Goal: Task Accomplishment & Management: Manage account settings

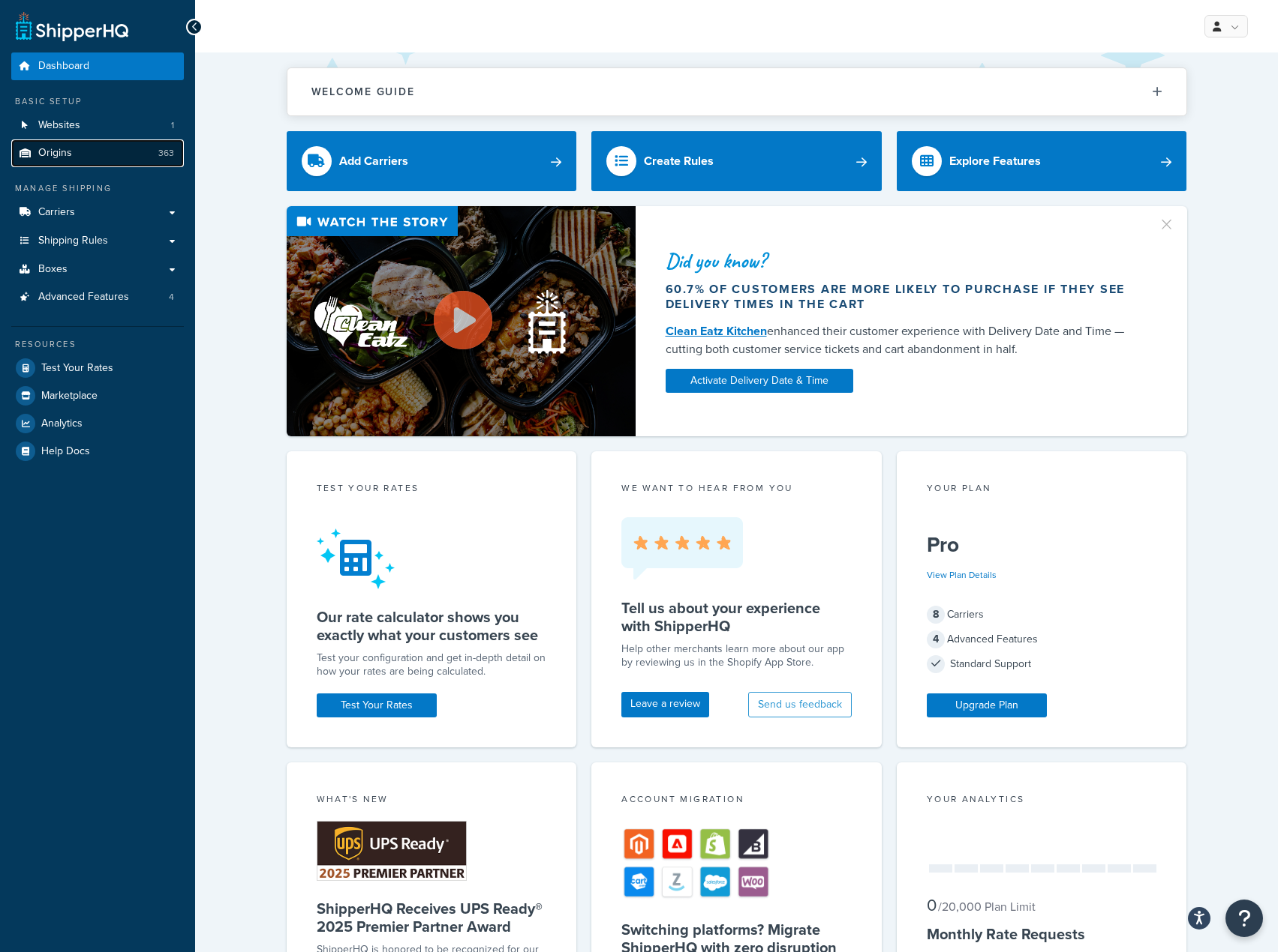
click at [129, 160] on link "Origins 363" at bounding box center [97, 153] width 172 height 28
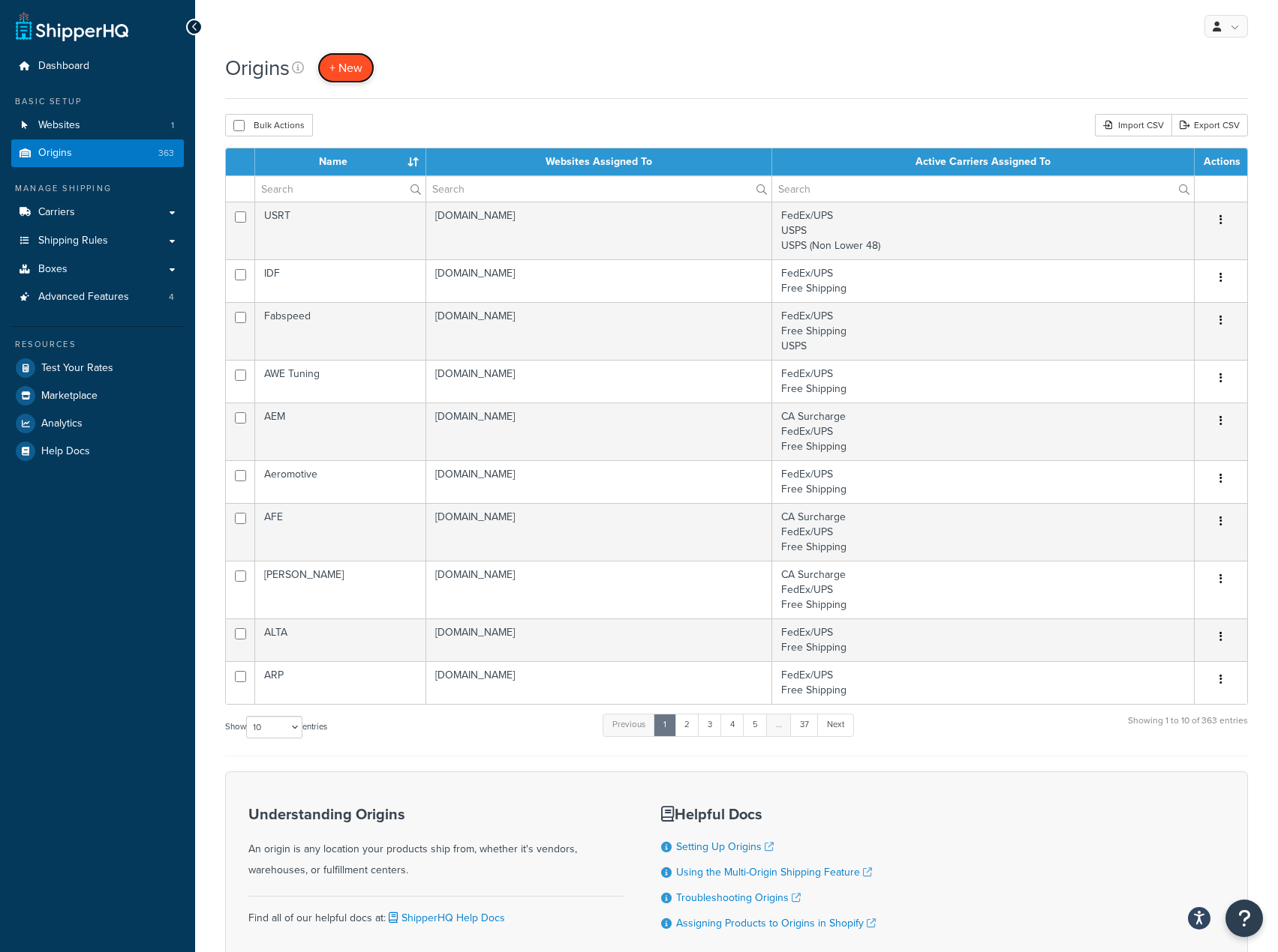
click at [362, 72] on span "+ New" at bounding box center [346, 68] width 33 height 17
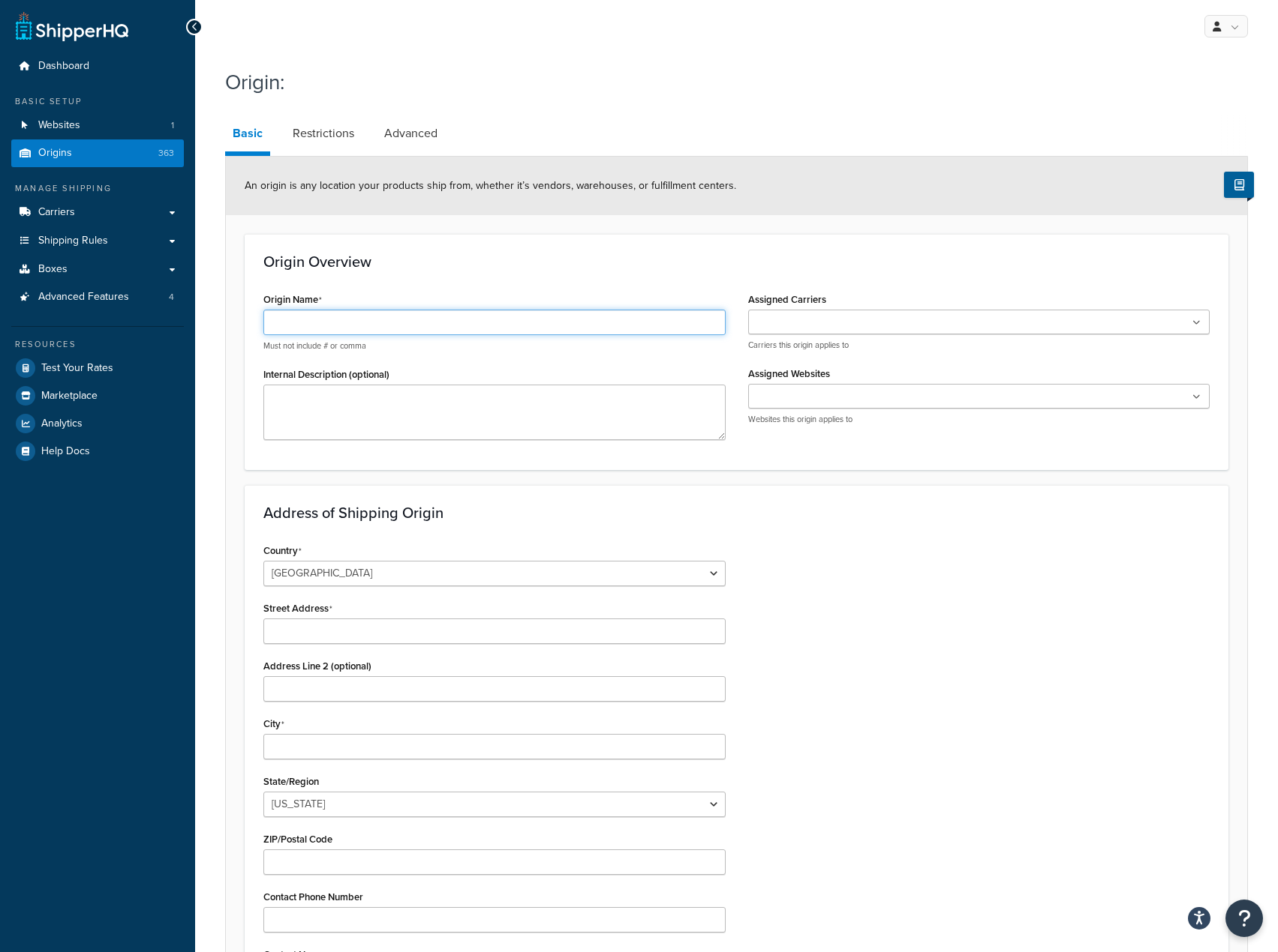
click at [405, 323] on input "Origin Name" at bounding box center [494, 322] width 462 height 26
type input "Ger"
click at [149, 151] on link "Origins 363" at bounding box center [97, 153] width 172 height 28
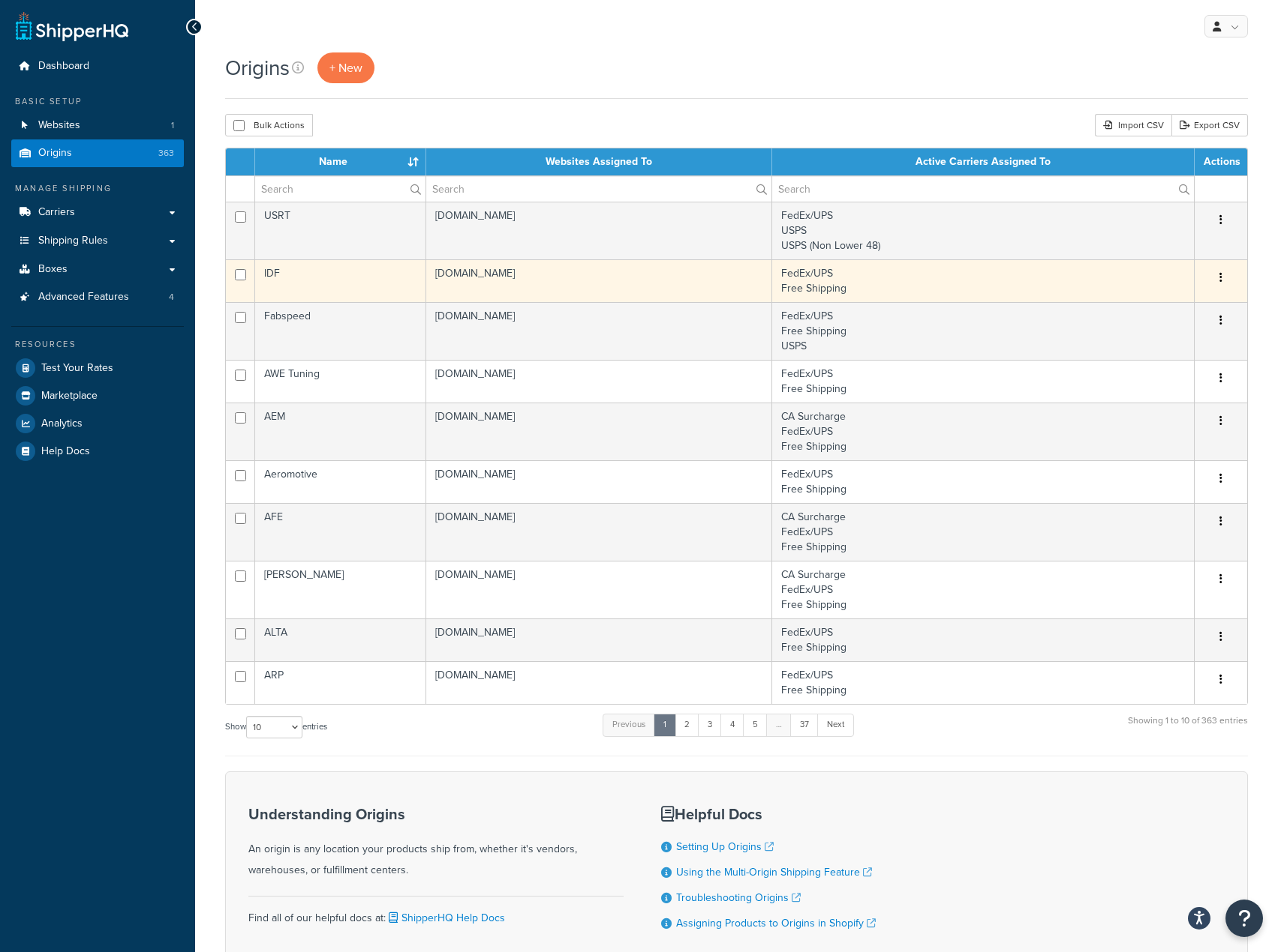
click at [1217, 279] on button "button" at bounding box center [1221, 278] width 21 height 24
click at [1161, 343] on link "Duplicate" at bounding box center [1170, 337] width 118 height 30
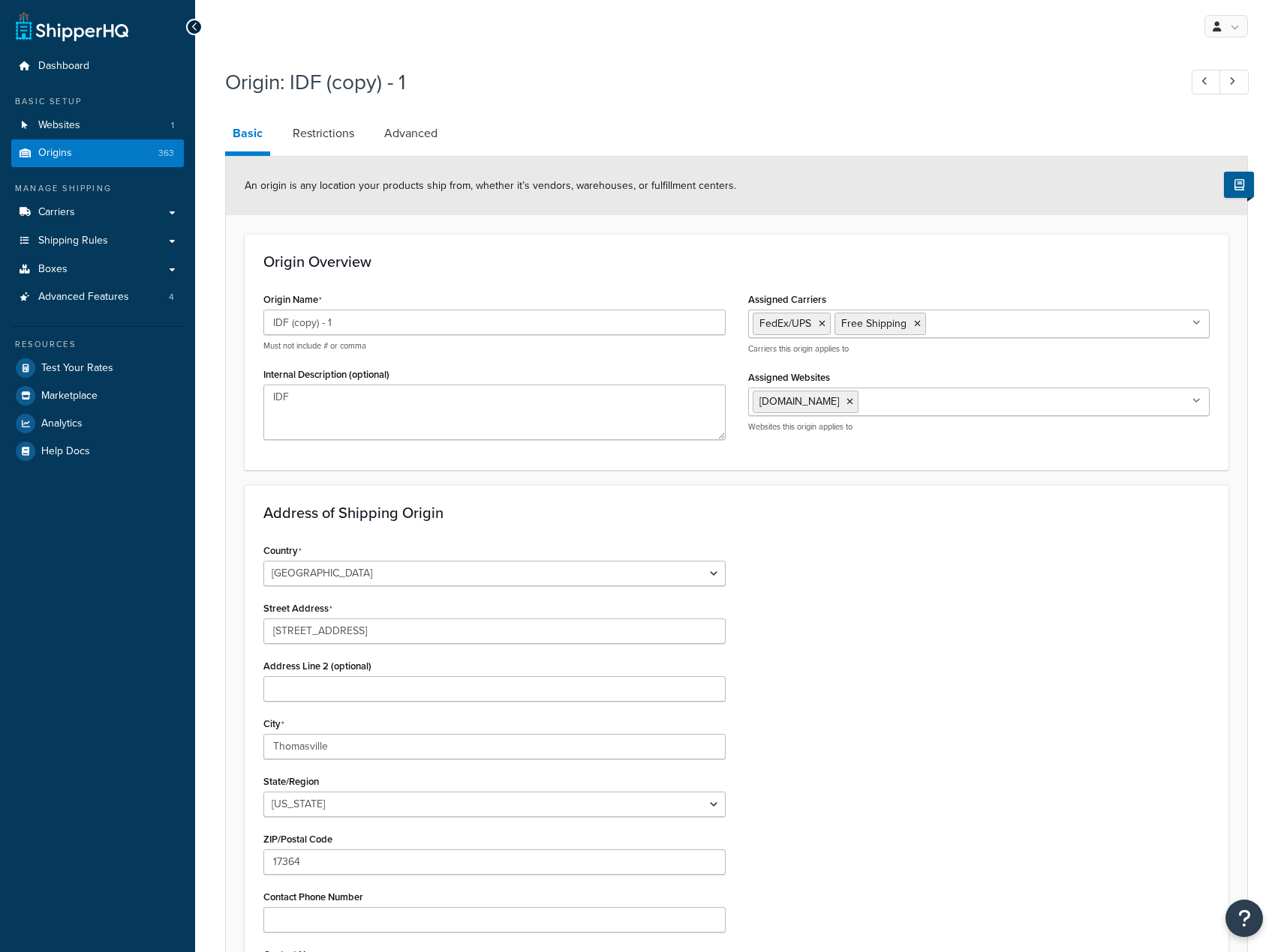
select select "38"
click at [406, 332] on input "IDF (copy) - 1" at bounding box center [494, 322] width 462 height 26
type input "German Performance Solutions"
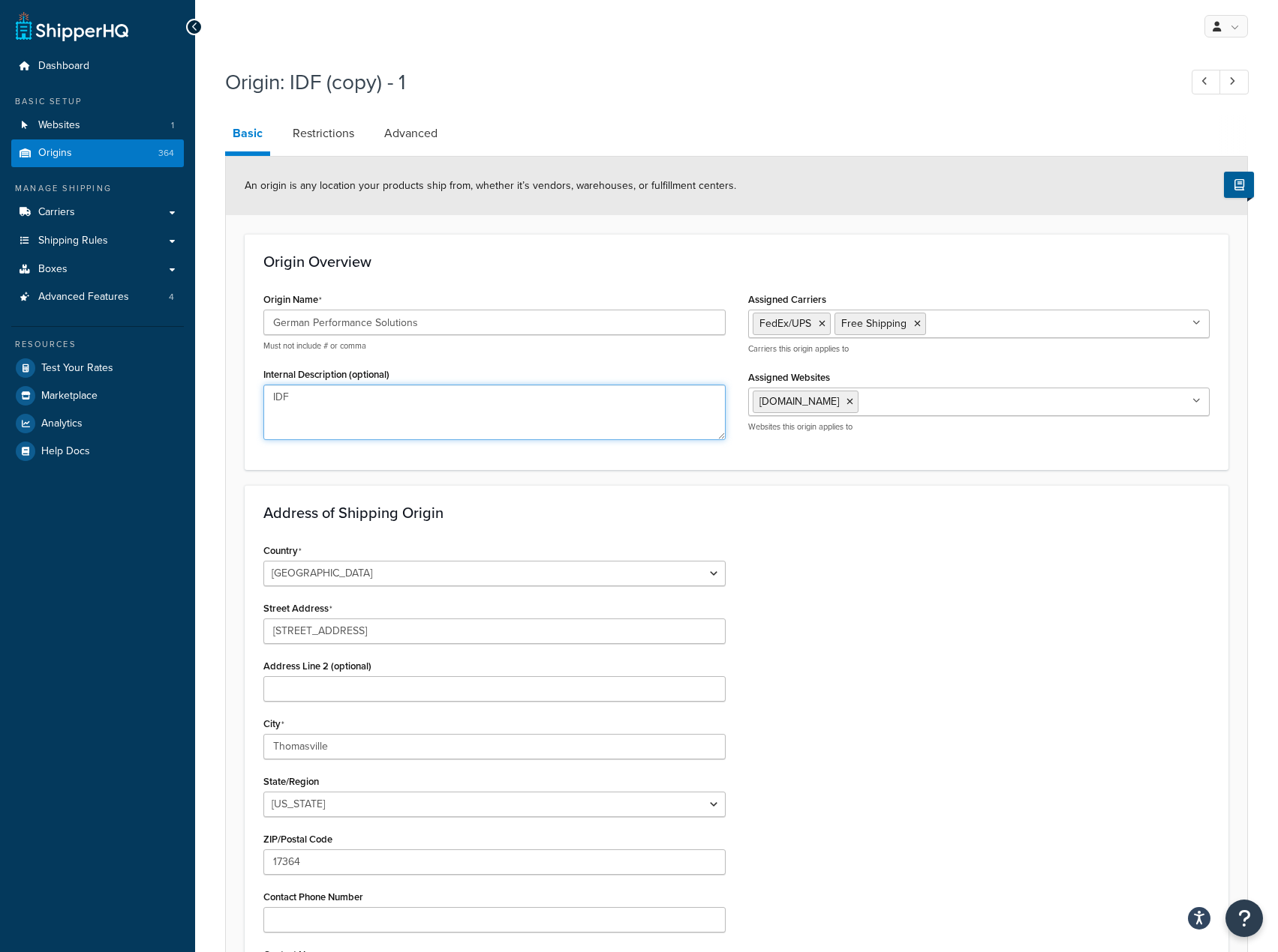
click at [405, 408] on textarea "IDF" at bounding box center [494, 412] width 462 height 55
paste textarea "German Performance Solutions"
type textarea "German Performance Solutions"
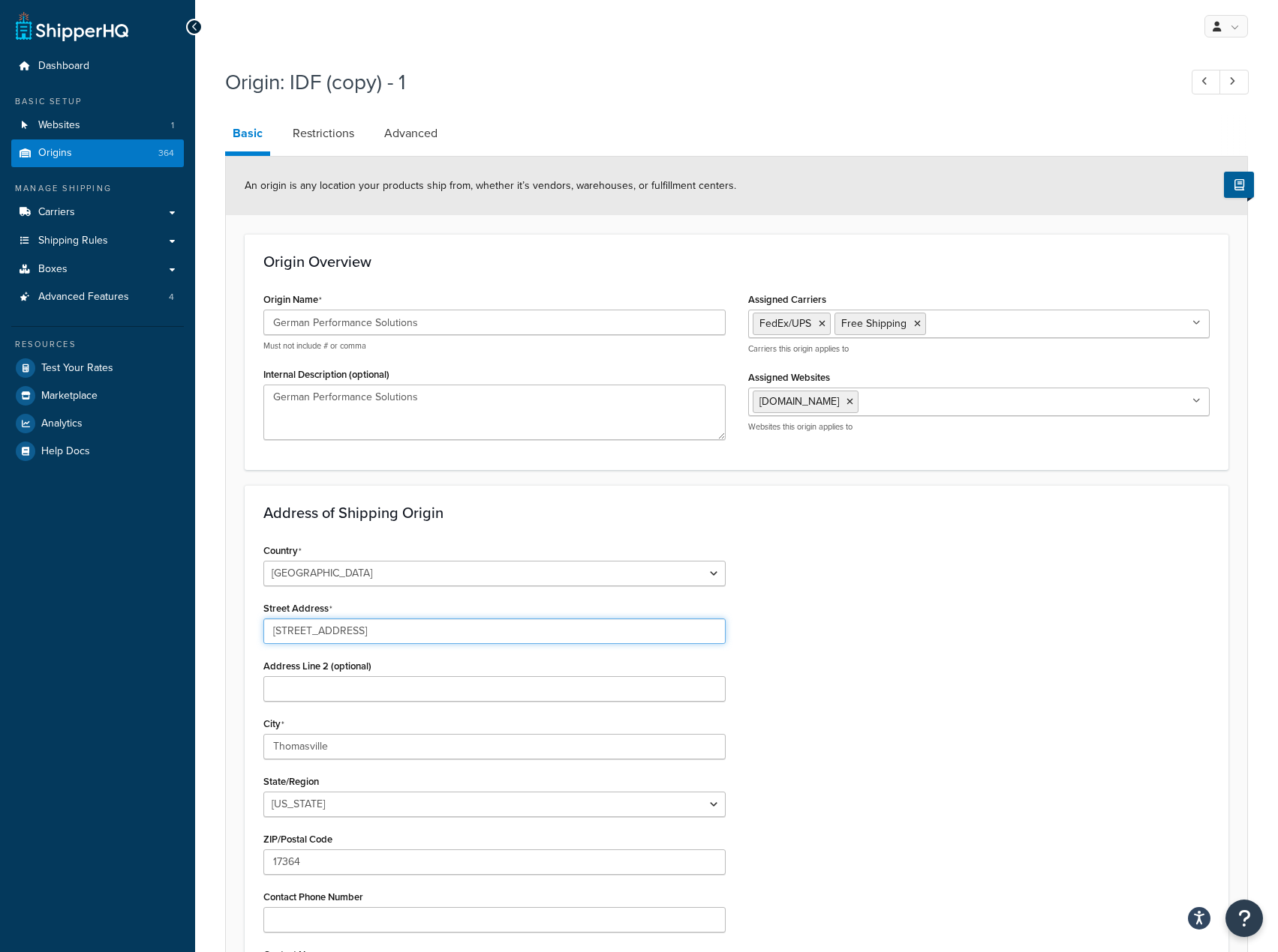
click at [444, 629] on input "6354 Lincoln Highway West" at bounding box center [494, 631] width 462 height 26
click at [401, 638] on input "6354 Lincoln Highway West" at bounding box center [494, 631] width 462 height 26
paste input "149 Buffaloe Springs Street, Garner NC 27529"
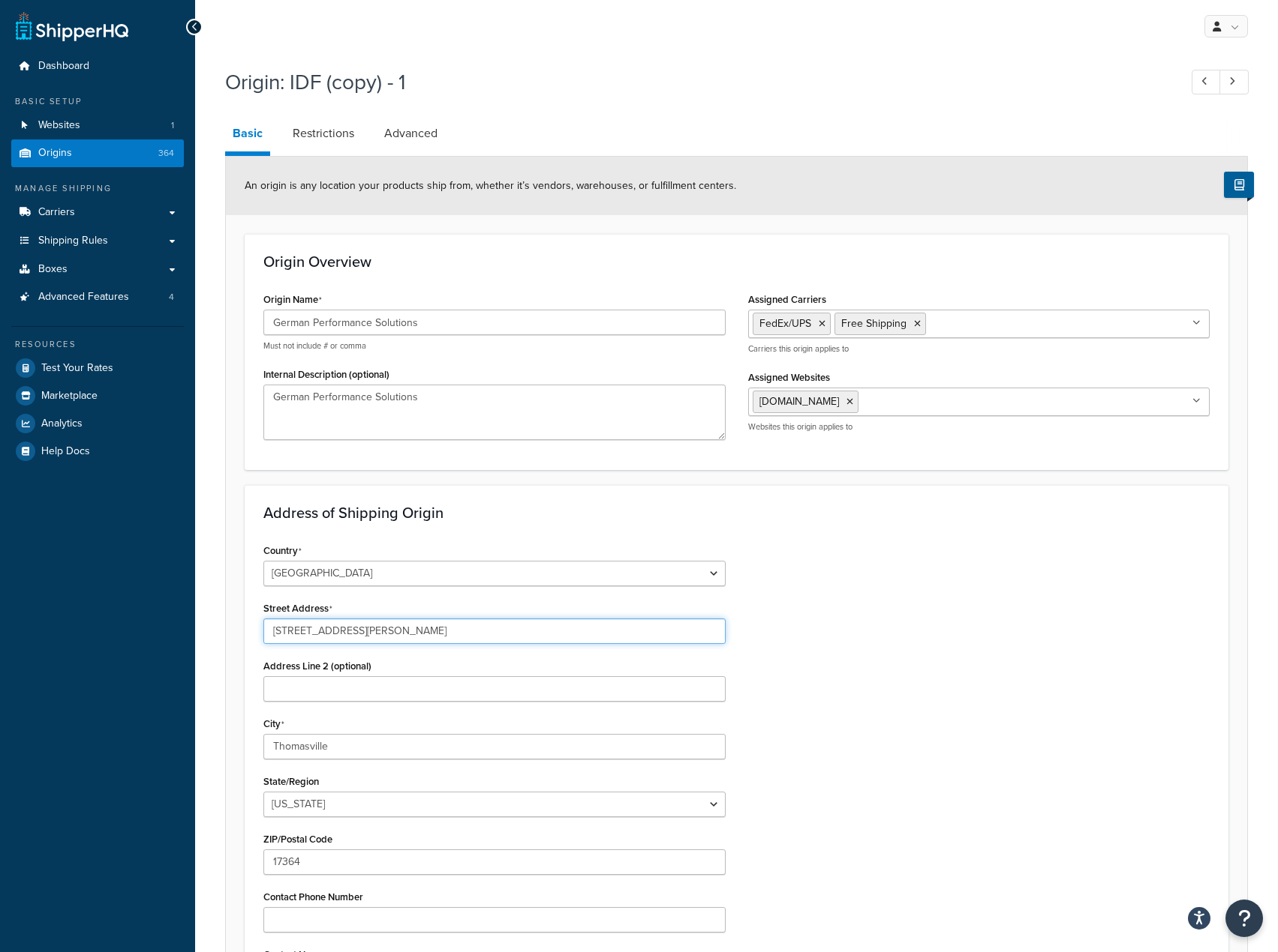
paste input "text"
click at [423, 633] on input "149 Buffaloe Springs Street, Garner NC 27529" at bounding box center [494, 631] width 462 height 26
click at [423, 632] on input "149 Buffaloe Springs Street, Garner NC 27529" at bounding box center [494, 631] width 462 height 26
type input "149 Buffaloe Springs Street, NC 27529"
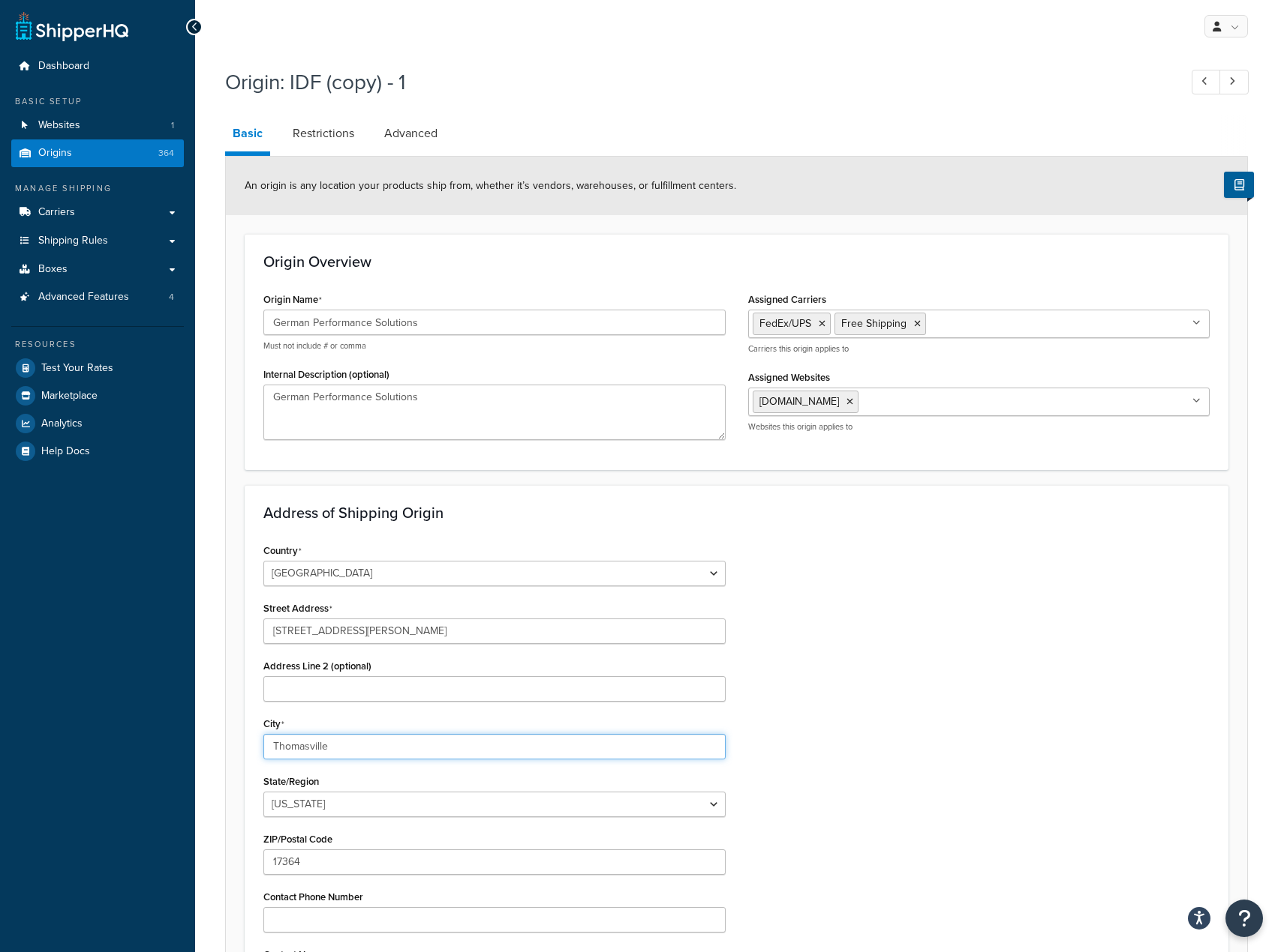
click at [404, 745] on input "Thomasville" at bounding box center [494, 746] width 462 height 26
paste input "Garner"
type input "Garner"
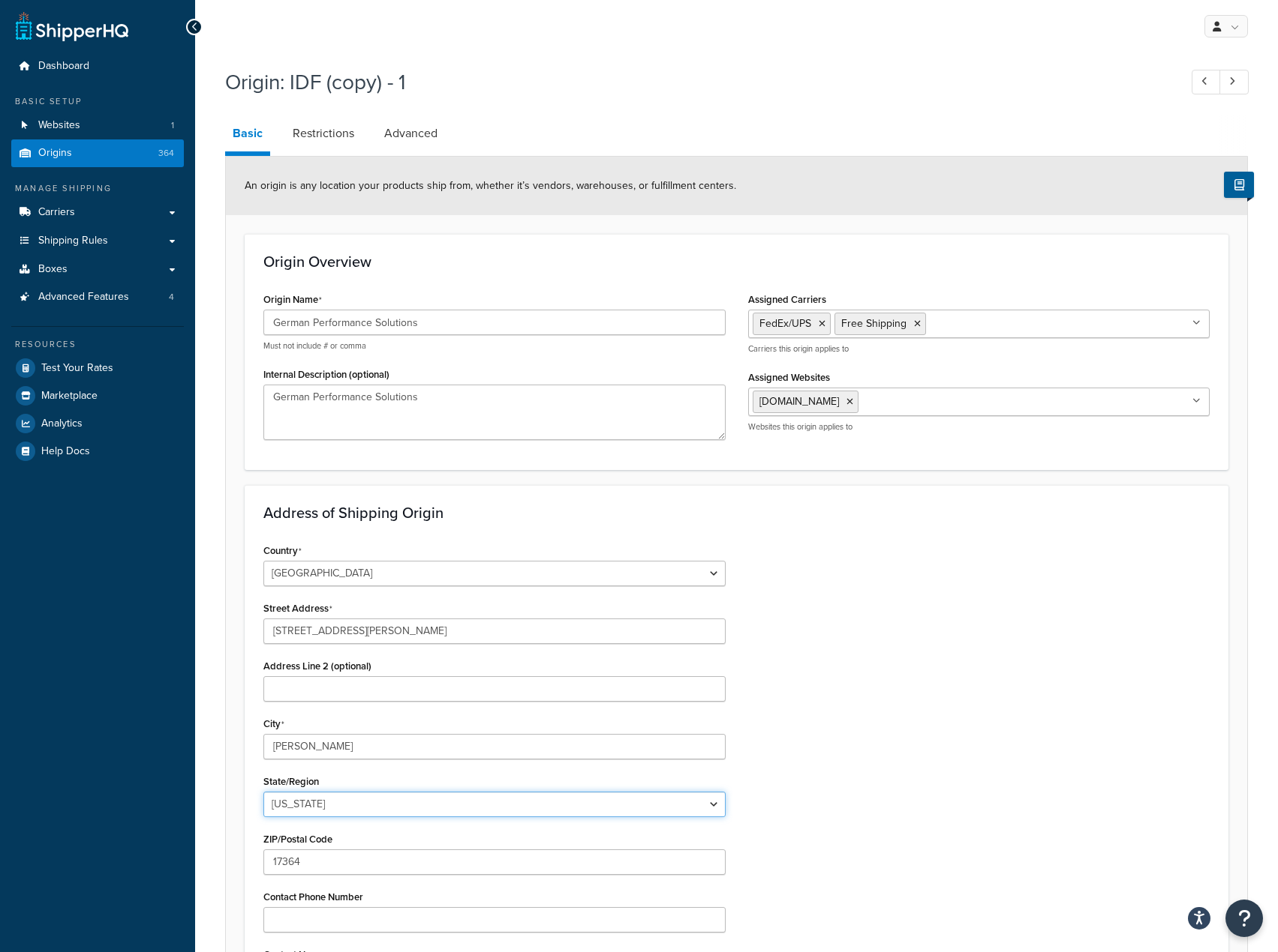
click at [385, 793] on select "Alabama Alaska American Samoa Arizona Arkansas Armed Forces Americas Armed Forc…" at bounding box center [494, 804] width 462 height 26
select select "33"
click at [264, 792] on select "Alabama Alaska American Samoa Arizona Arkansas Armed Forces Americas Armed Forc…" at bounding box center [494, 804] width 462 height 26
click at [441, 632] on input "149 Buffaloe Springs Street, NC 27529" at bounding box center [494, 631] width 462 height 26
drag, startPoint x: 441, startPoint y: 632, endPoint x: 452, endPoint y: 669, distance: 38.6
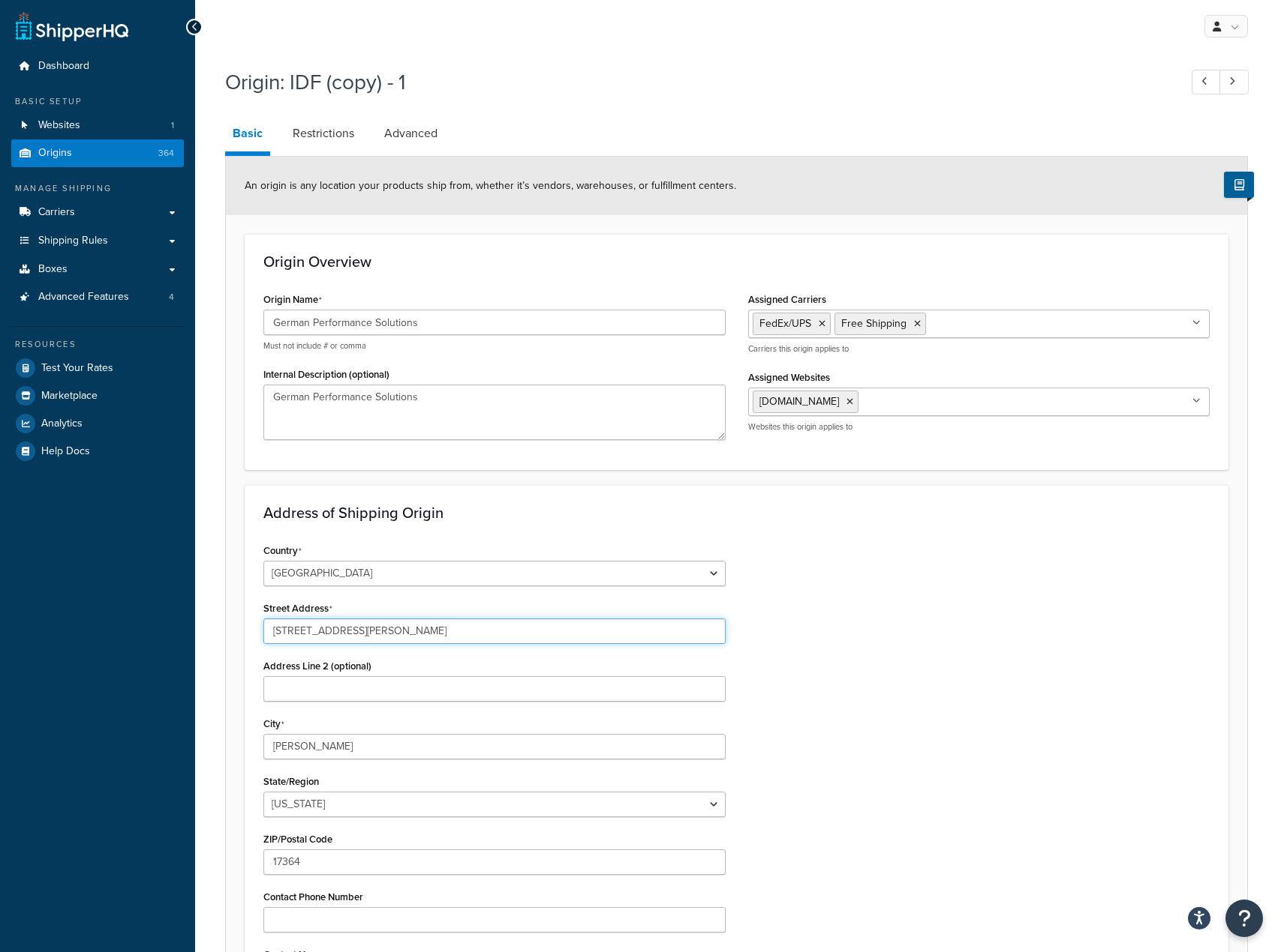
click at [441, 631] on input "149 Buffaloe Springs Street, NC 27529" at bounding box center [494, 631] width 462 height 26
type input "149 Buffaloe Springs Street, NC"
click at [421, 858] on input "17364" at bounding box center [494, 863] width 462 height 26
paste input "27529"
type input "27529"
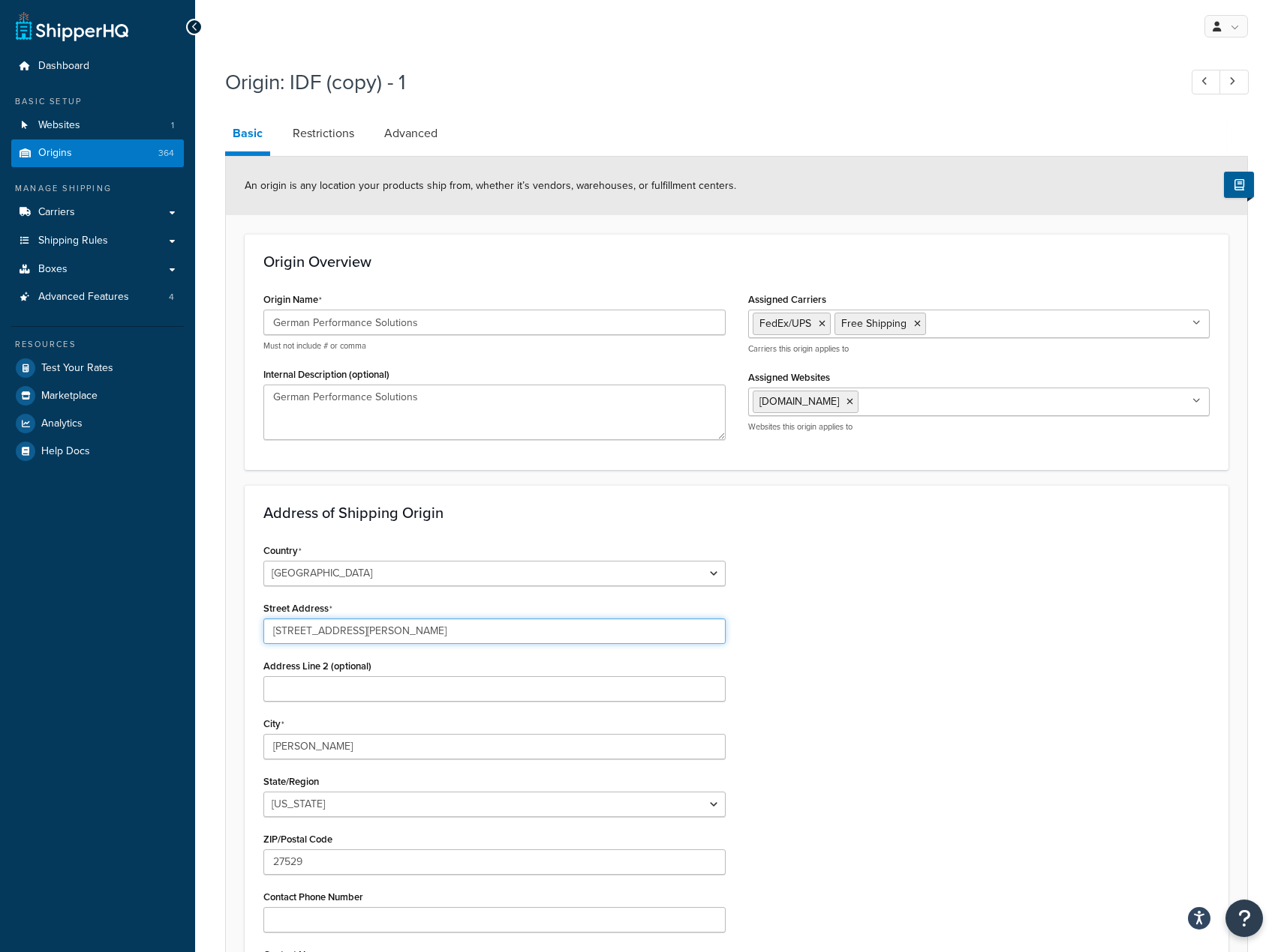
drag, startPoint x: 399, startPoint y: 627, endPoint x: 452, endPoint y: 629, distance: 53.0
click at [412, 630] on input "149 Buffaloe Springs Street, NC" at bounding box center [494, 631] width 462 height 26
type input "149 Buffaloe Springs Street"
click at [426, 681] on input "Address Line 2 (optional)" at bounding box center [494, 689] width 462 height 26
click at [903, 666] on div "Country United States United Kingdom Afghanistan Åland Islands Albania Algeria …" at bounding box center [736, 787] width 968 height 496
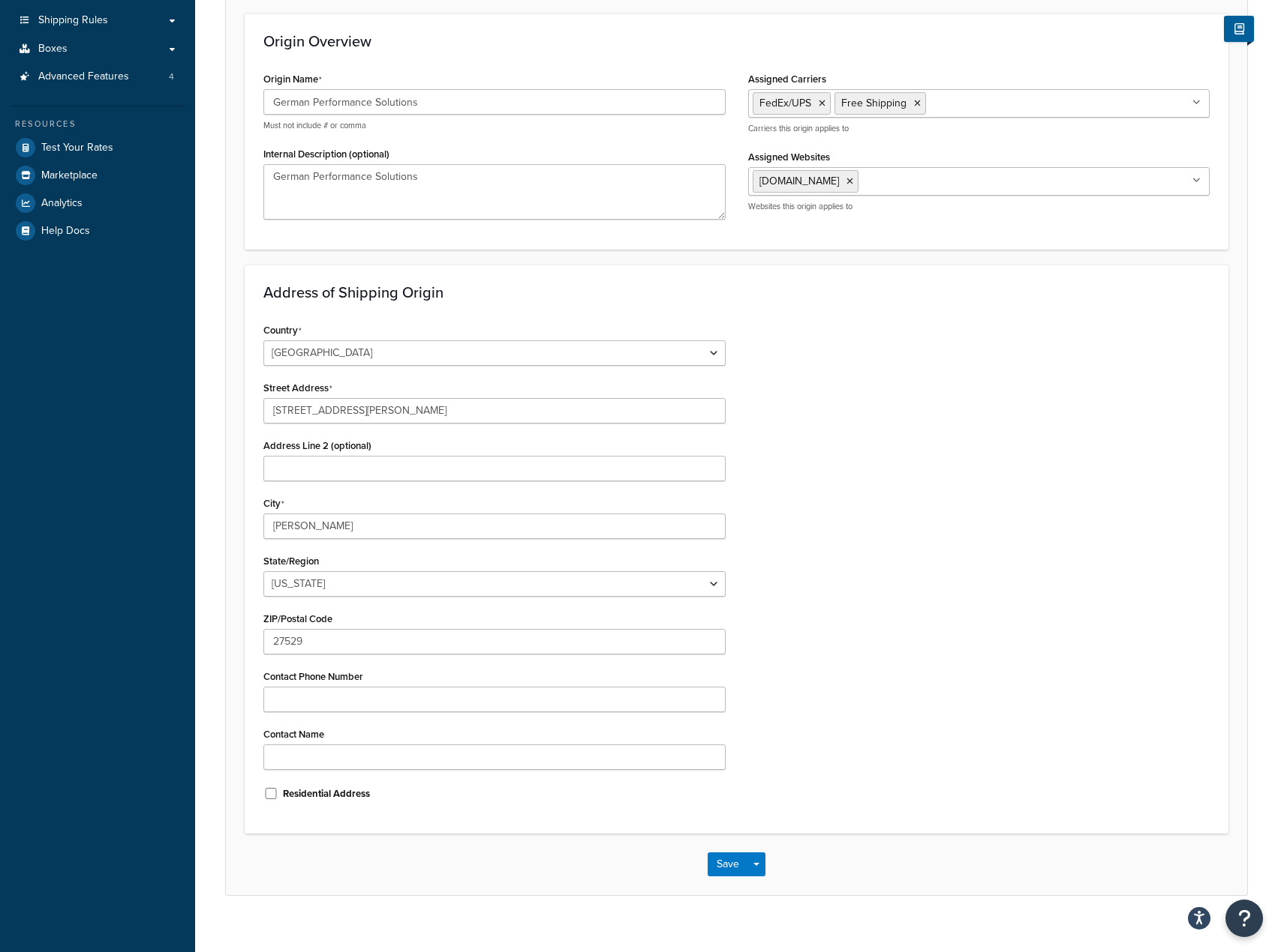
scroll to position [240, 0]
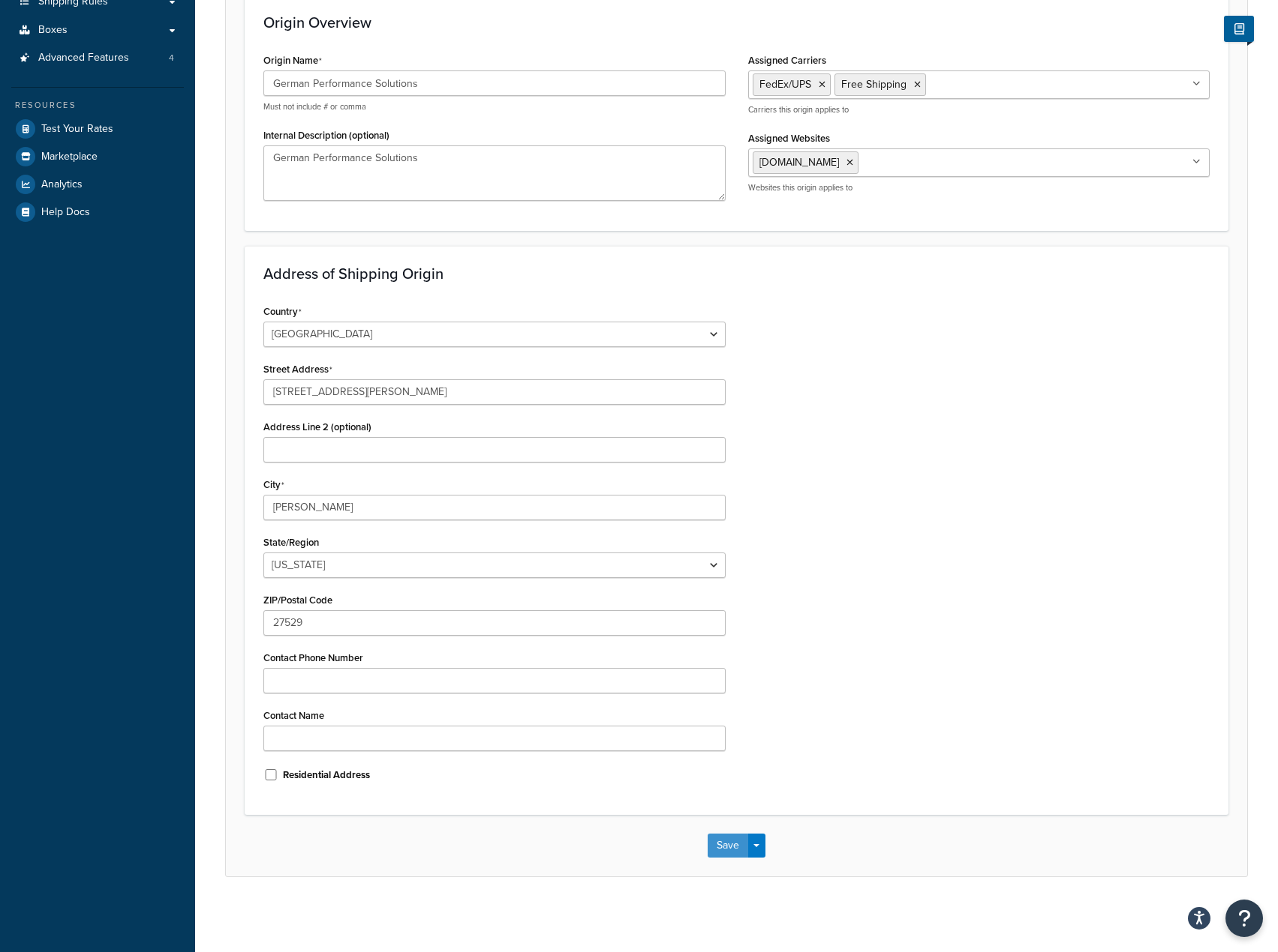
click at [740, 842] on button "Save" at bounding box center [728, 845] width 41 height 24
